Goal: Task Accomplishment & Management: Use online tool/utility

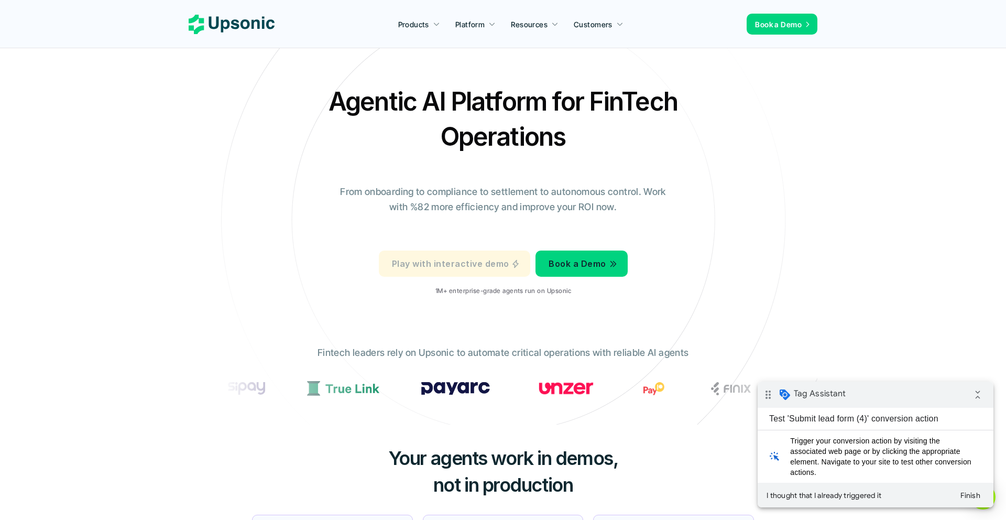
click at [488, 263] on p "Play with interactive demo" at bounding box center [450, 263] width 117 height 15
click at [481, 264] on p "Play with interactive demo" at bounding box center [450, 263] width 117 height 15
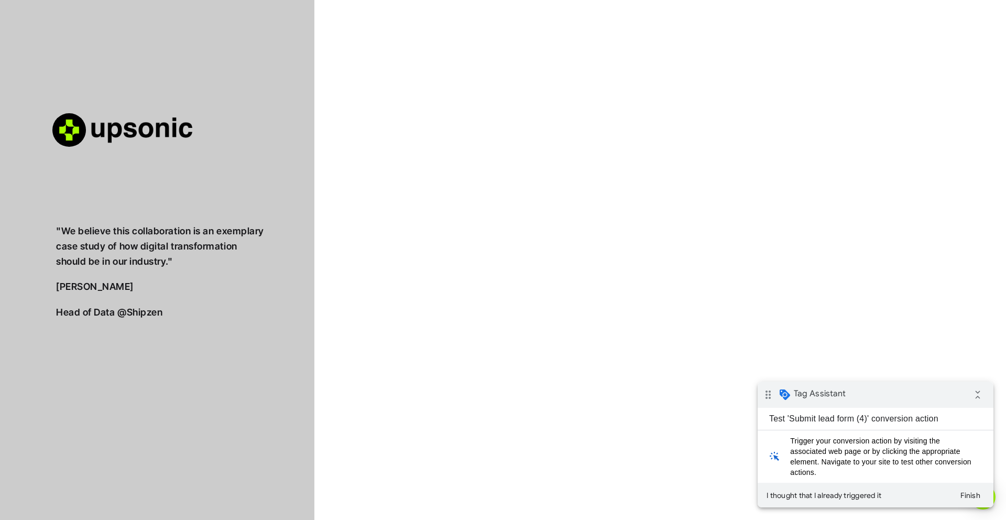
click at [484, 347] on div ""We believe this collaboration is an exemplary case study of how digital transf…" at bounding box center [503, 283] width 1006 height 566
click at [971, 495] on button "Finish" at bounding box center [971, 495] width 38 height 19
click at [751, 288] on div ""We believe this collaboration is an exemplary case study of how digital transf…" at bounding box center [503, 283] width 1006 height 566
